Goal: Check status: Check status

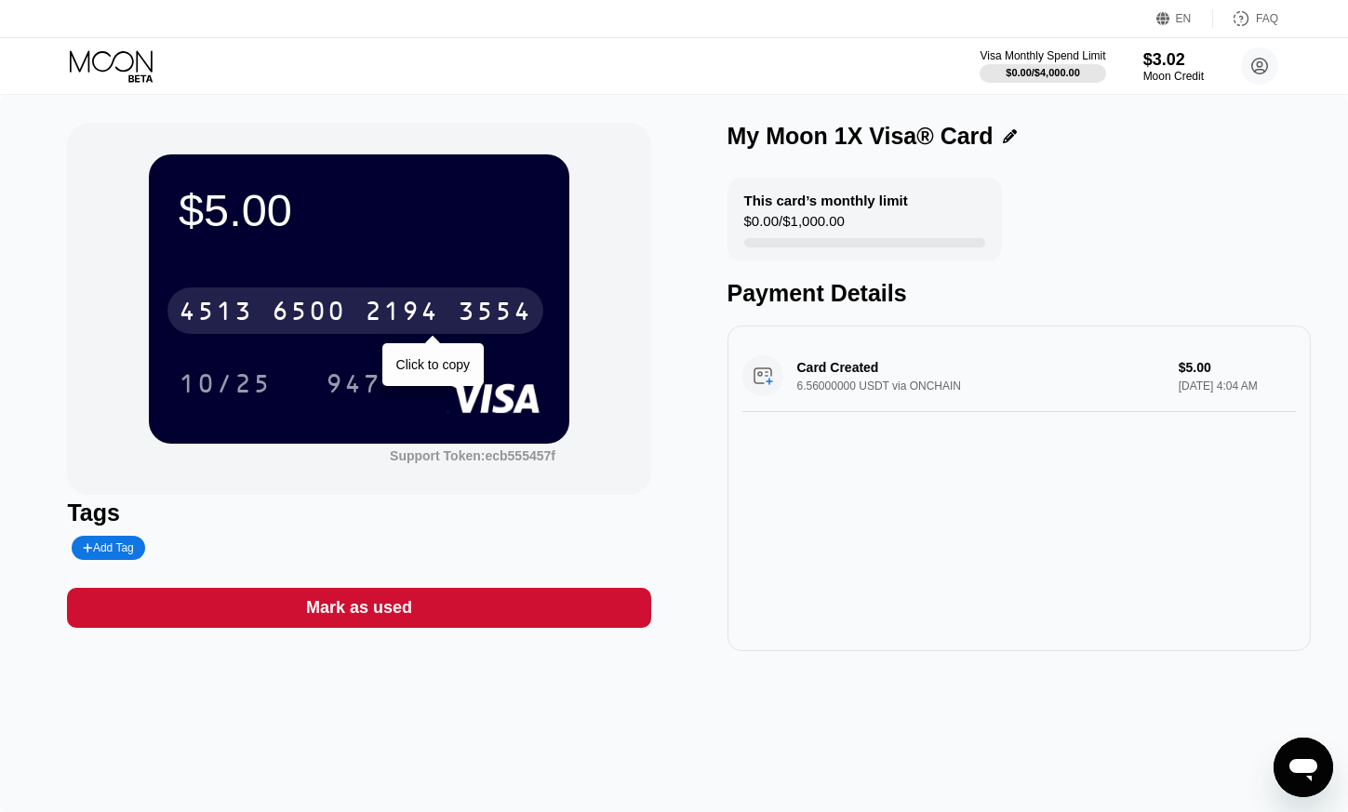
click at [391, 315] on div "2194" at bounding box center [402, 314] width 74 height 30
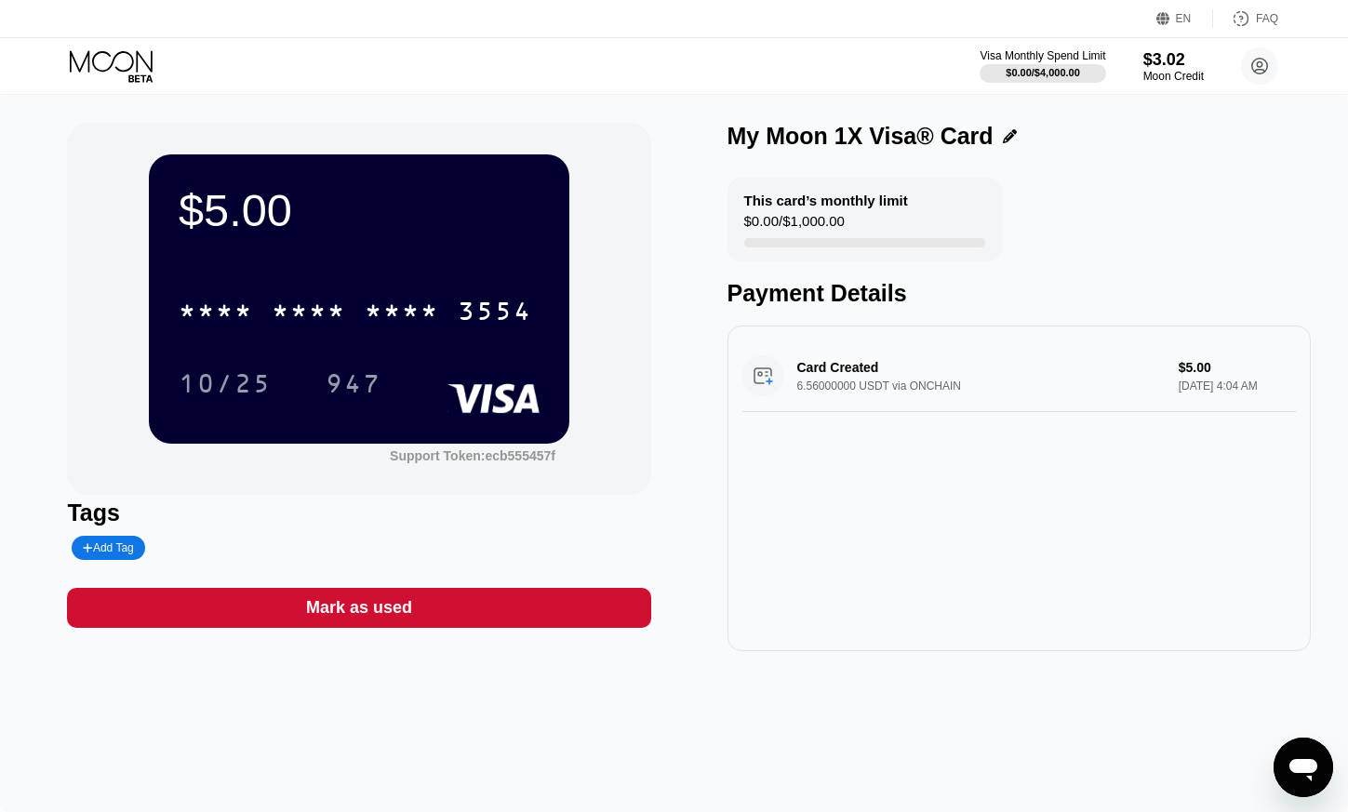
click at [127, 69] on icon at bounding box center [111, 60] width 83 height 21
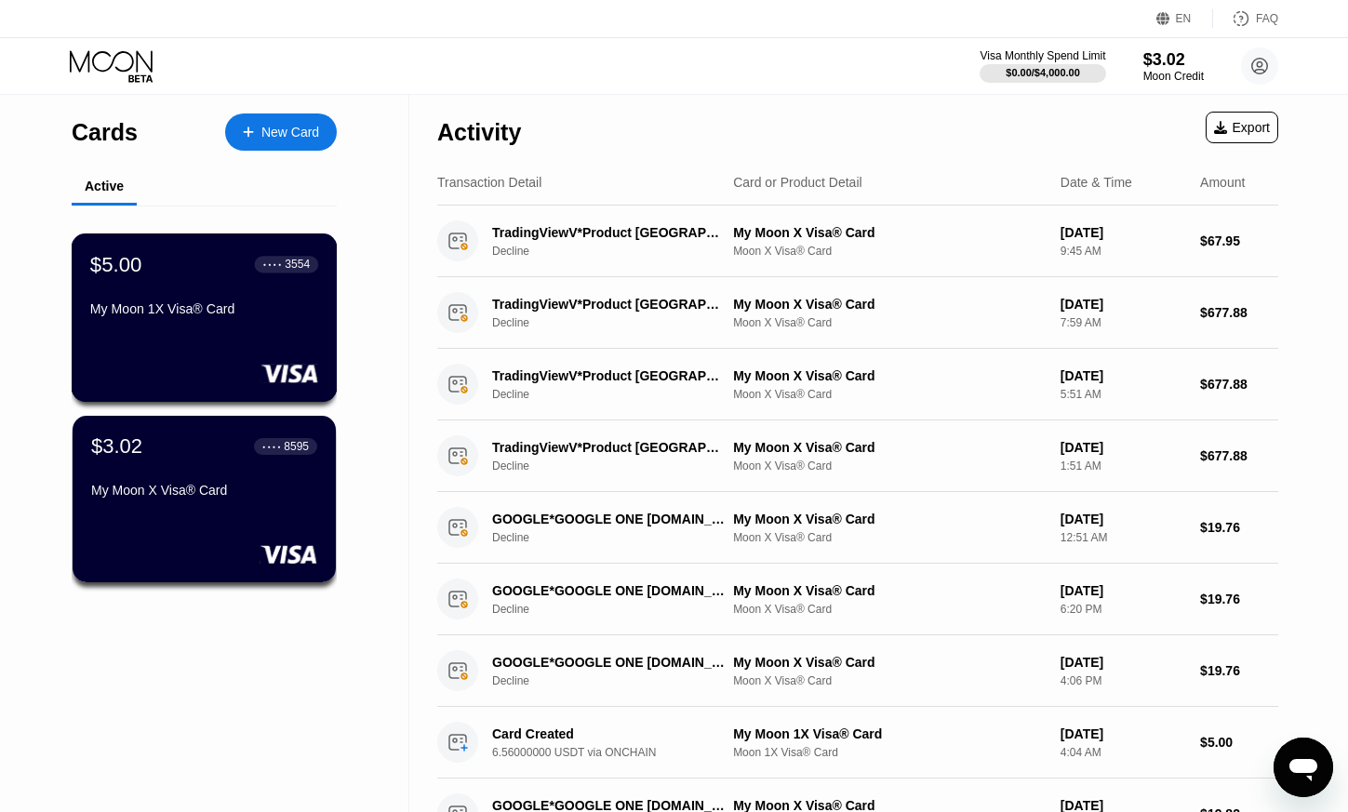
click at [172, 312] on div "My Moon 1X Visa® Card" at bounding box center [204, 308] width 228 height 15
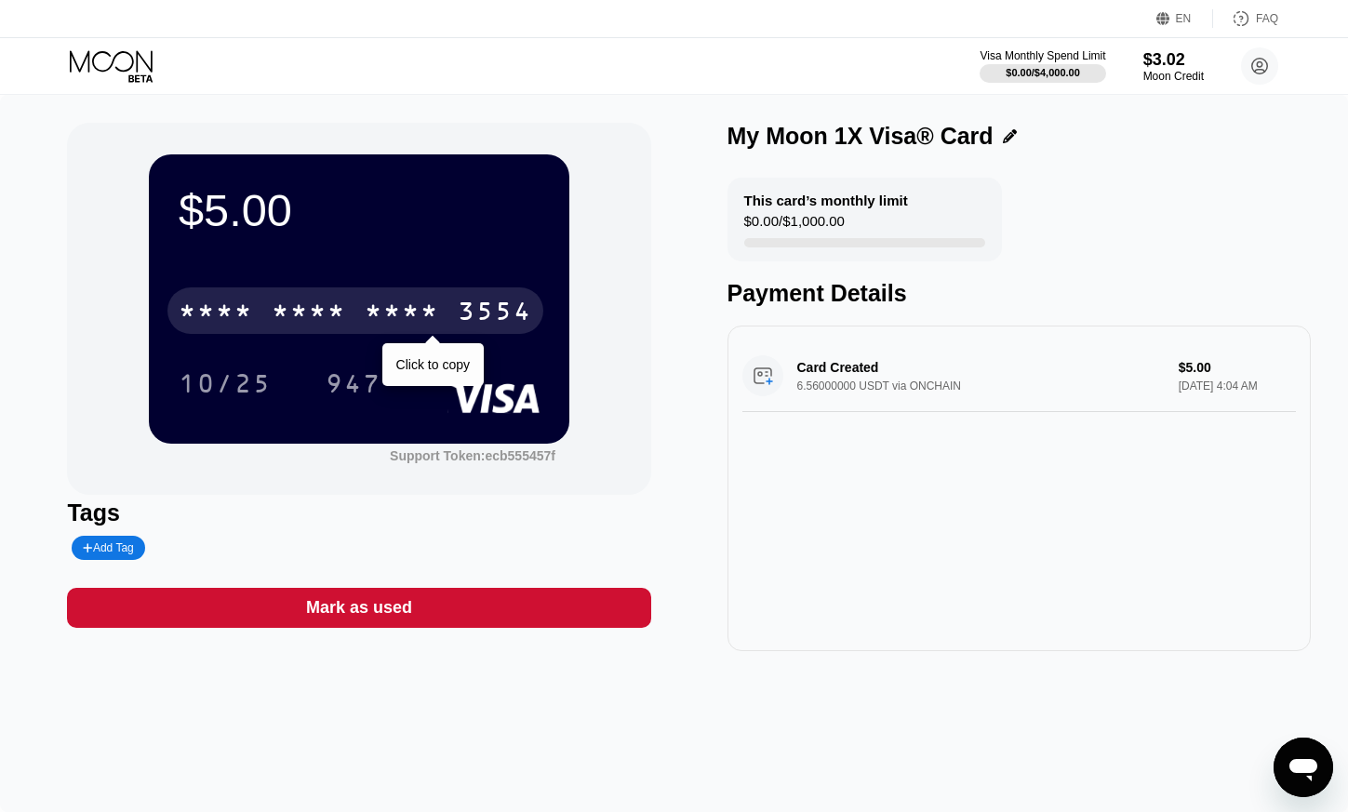
click at [332, 309] on div "* * * *" at bounding box center [309, 314] width 74 height 30
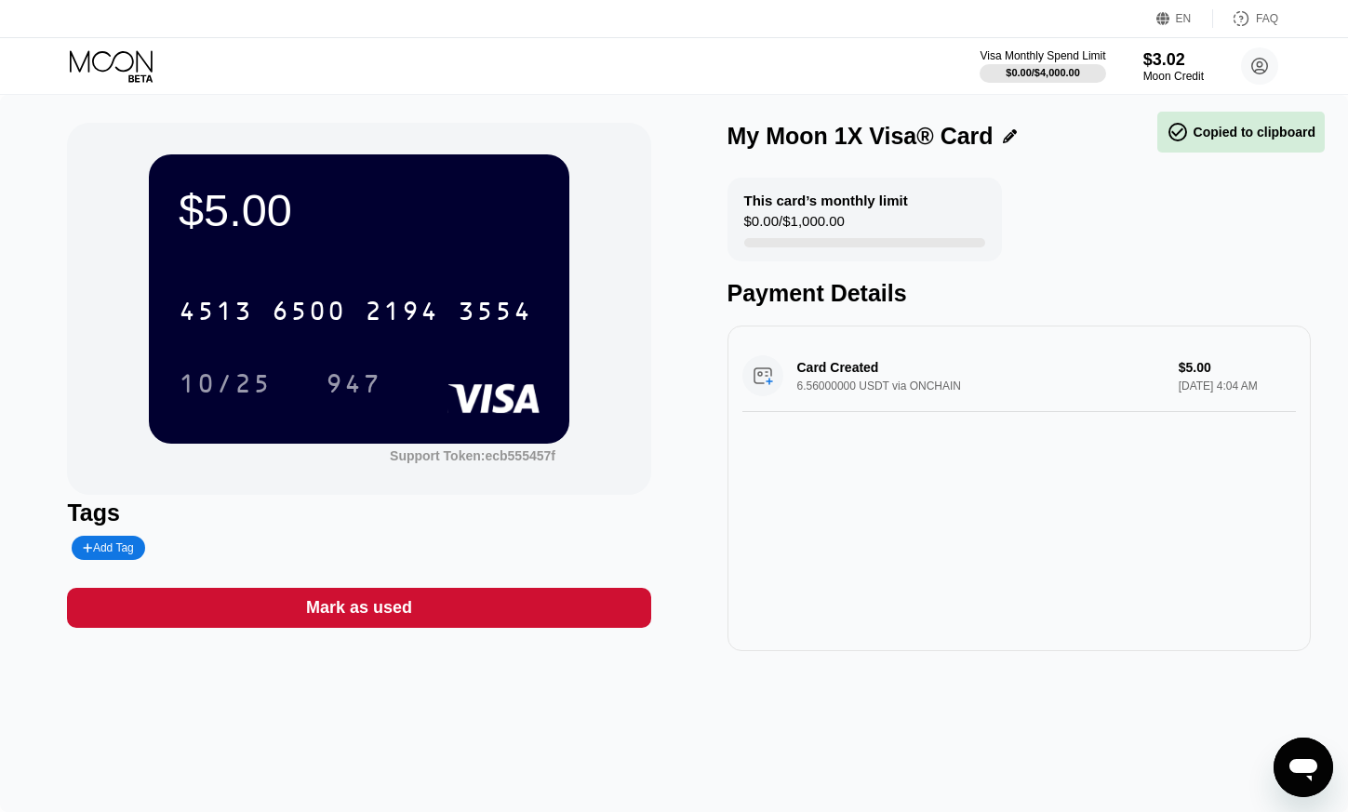
click at [115, 68] on icon at bounding box center [113, 66] width 87 height 33
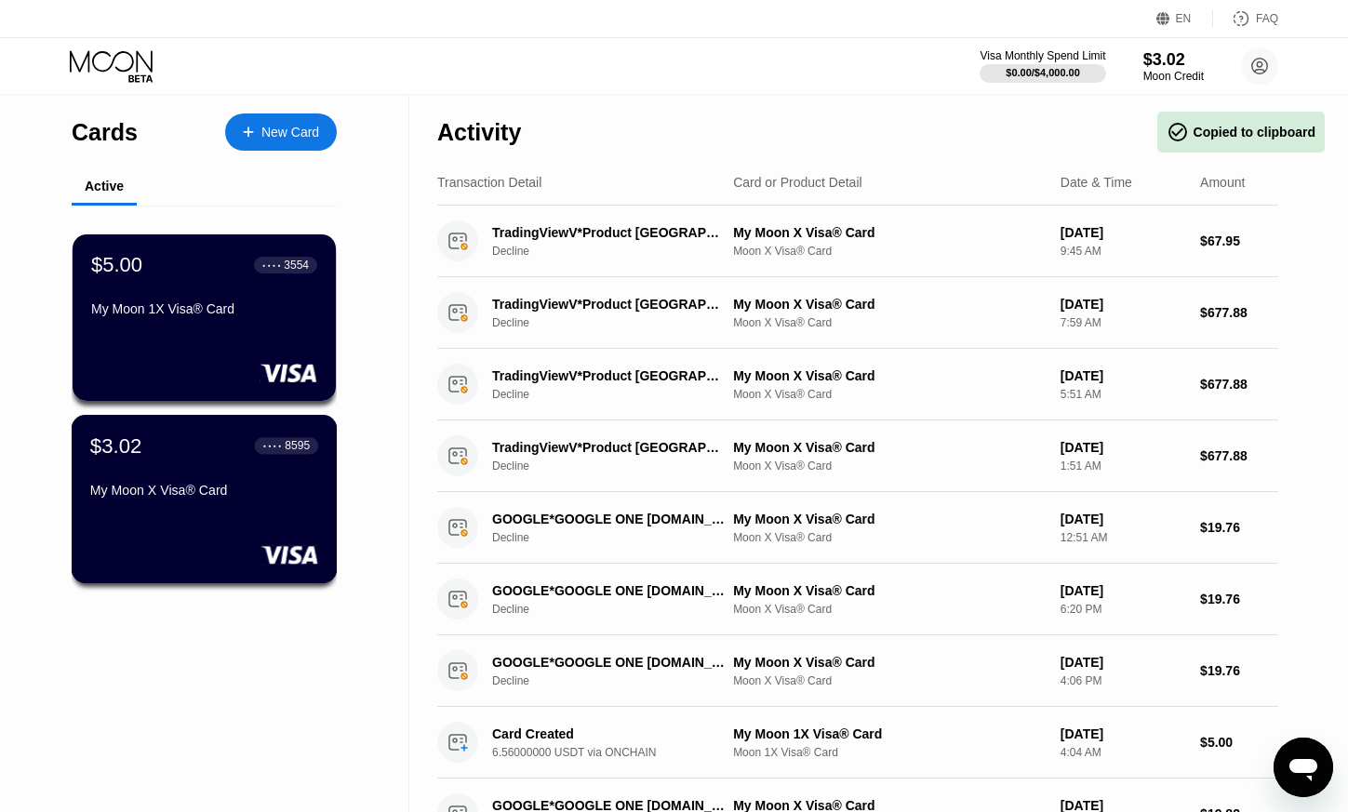
click at [124, 492] on div "My Moon X Visa® Card" at bounding box center [204, 490] width 228 height 15
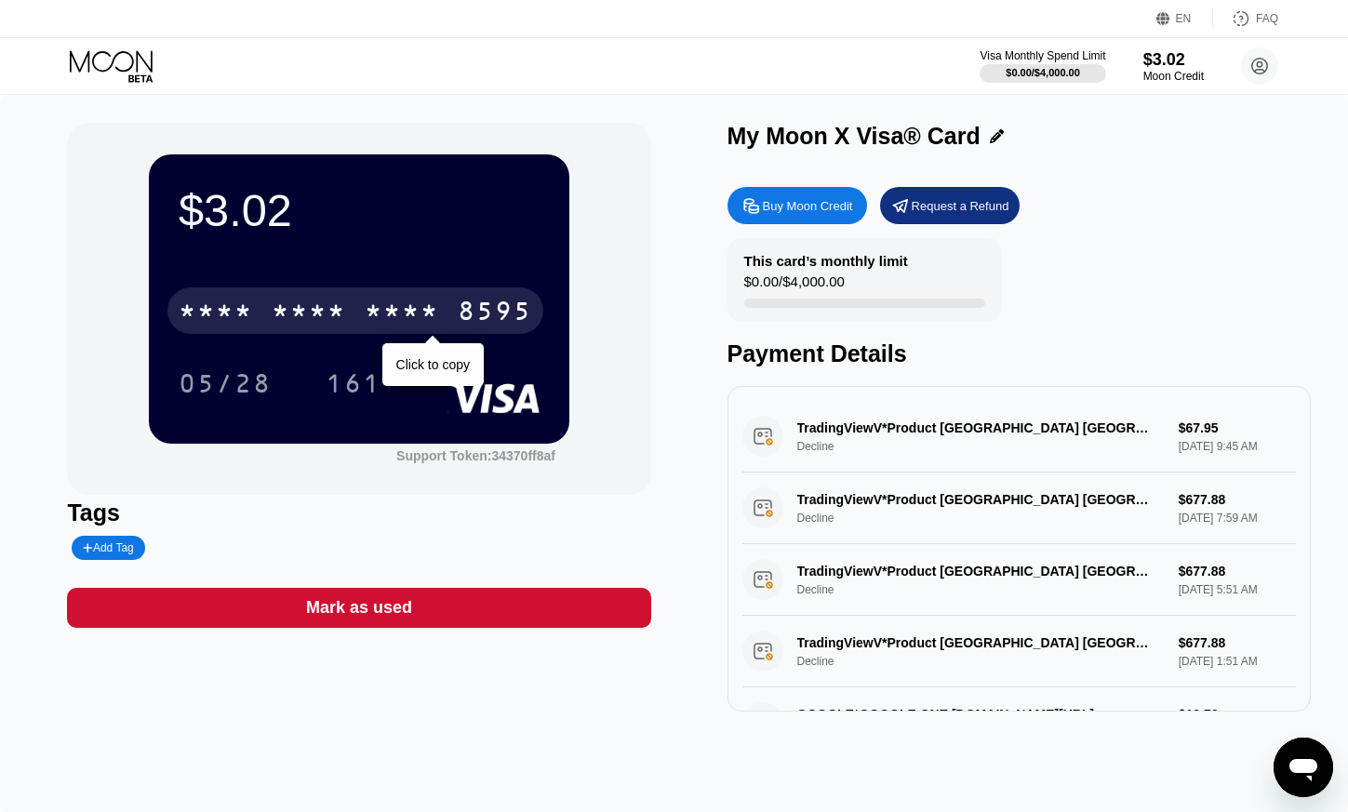
click at [347, 315] on div "* * * * * * * * * * * * 8595" at bounding box center [355, 311] width 376 height 47
